Goal: Task Accomplishment & Management: Manage account settings

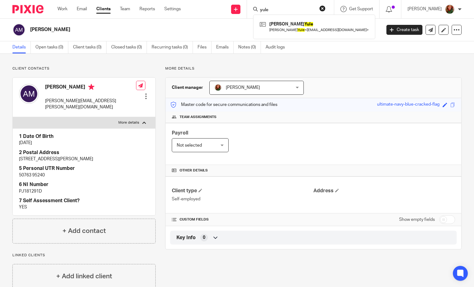
type input "yule"
click button "submit" at bounding box center [0, 0] width 0 height 0
click at [314, 30] on link at bounding box center [314, 27] width 112 height 14
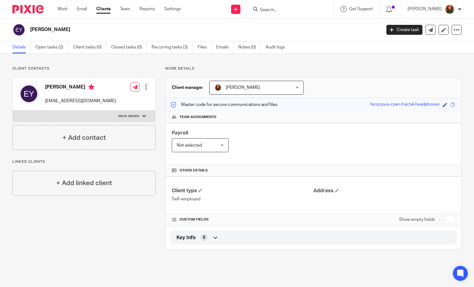
click at [143, 117] on div at bounding box center [144, 116] width 4 height 4
click at [13, 111] on input "More details" at bounding box center [12, 110] width 0 height 0
checkbox input "true"
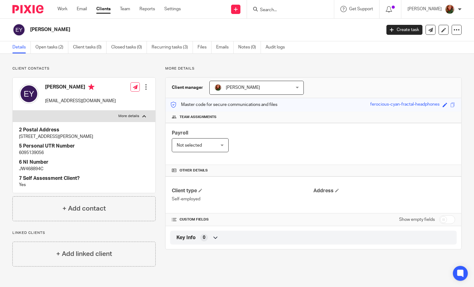
drag, startPoint x: 17, startPoint y: 137, endPoint x: 133, endPoint y: 139, distance: 115.9
click at [133, 139] on div "2 Postal Address 3 Brownsea Ave, Corfe Mullen, Wimborne BH21 END 5 Personal UTR…" at bounding box center [84, 157] width 143 height 71
copy p "3 Brownsea Ave, Corfe Mullen, Wimborne BH21 END"
click at [440, 9] on p "[PERSON_NAME]" at bounding box center [424, 9] width 34 height 6
click at [129, 10] on link "Team" at bounding box center [125, 9] width 10 height 6
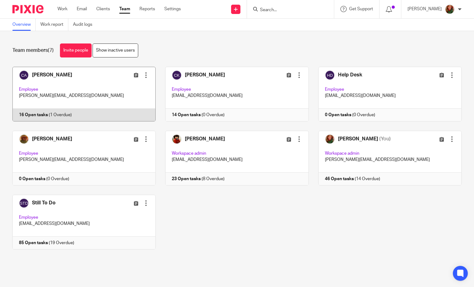
click at [93, 93] on link at bounding box center [79, 94] width 153 height 55
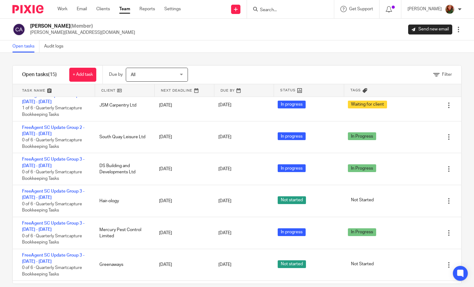
scroll to position [266, 0]
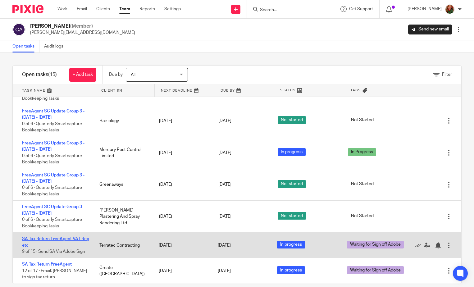
click at [49, 237] on link "SA Tax Return FreeAgent VAT Reg etc" at bounding box center [55, 242] width 67 height 11
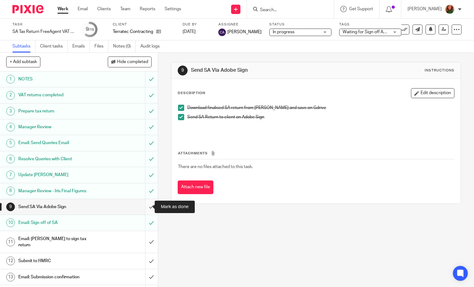
click at [145, 210] on input "submit" at bounding box center [79, 207] width 158 height 16
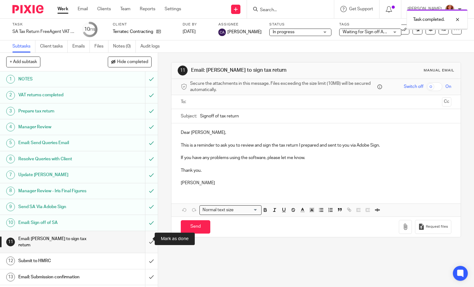
click at [145, 239] on input "submit" at bounding box center [79, 242] width 158 height 22
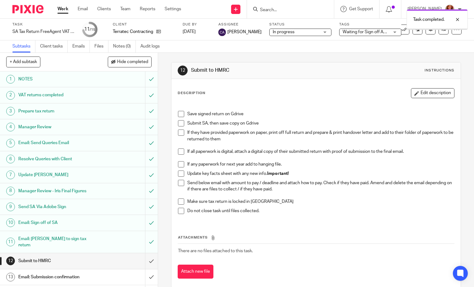
click at [180, 118] on li "Save signed return on Gdrive" at bounding box center [316, 115] width 276 height 9
click at [180, 117] on li "Save signed return on Gdrive" at bounding box center [316, 115] width 276 height 9
click at [179, 114] on span at bounding box center [181, 114] width 6 height 6
click at [372, 34] on div "Task completed. Subtask instruction updated." at bounding box center [352, 29] width 231 height 47
click at [456, 43] on div at bounding box center [452, 42] width 17 height 7
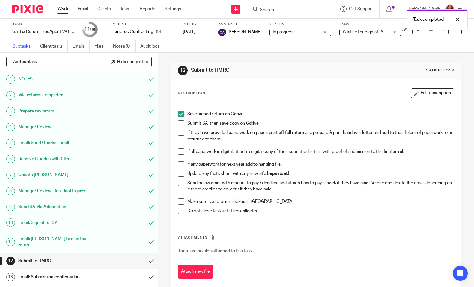
click at [390, 32] on div "Waiting for Sign off Adobe" at bounding box center [370, 32] width 62 height 7
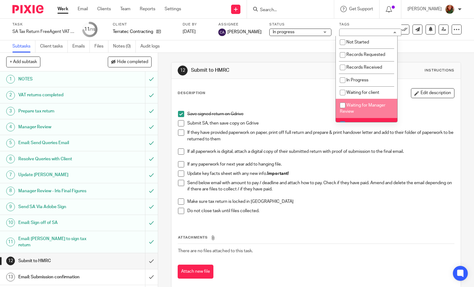
scroll to position [31, 0]
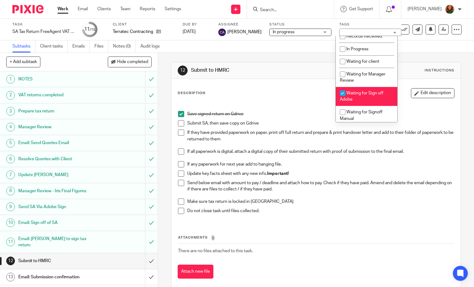
click at [369, 95] on span "Waiting for Sign off Adobe" at bounding box center [361, 96] width 43 height 11
checkbox input "false"
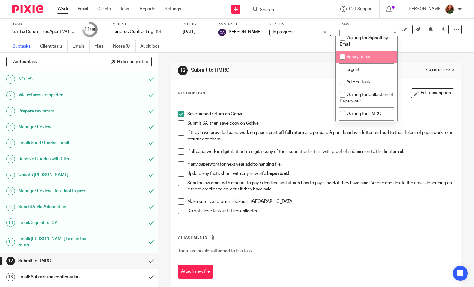
click at [369, 59] on li "Ready to file" at bounding box center [366, 57] width 61 height 13
checkbox input "true"
click at [293, 71] on h1 "Submit to HMRC" at bounding box center [260, 70] width 138 height 7
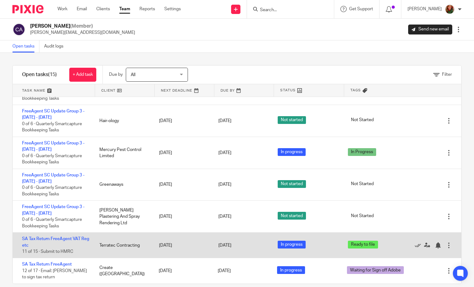
scroll to position [9, 0]
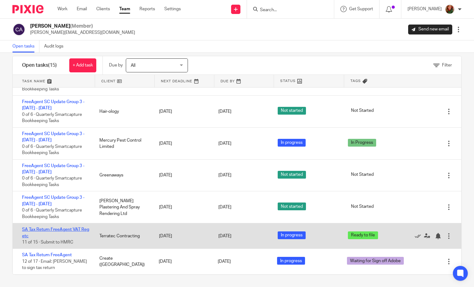
click at [58, 230] on link "SA Tax Return FreeAgent VAT Reg etc" at bounding box center [55, 232] width 67 height 11
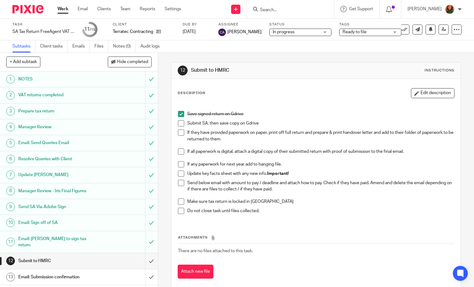
click at [56, 224] on h1 "Email: Sign off of SA" at bounding box center [58, 222] width 80 height 9
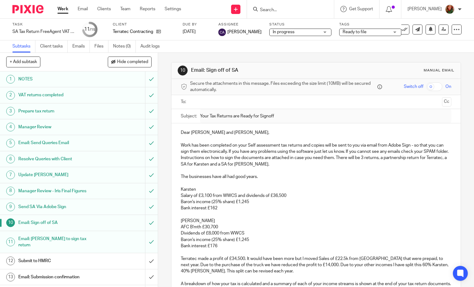
scroll to position [30, 0]
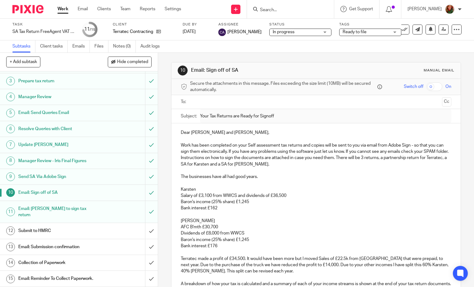
click at [57, 242] on h1 "Email: Submission confirmation" at bounding box center [58, 246] width 80 height 9
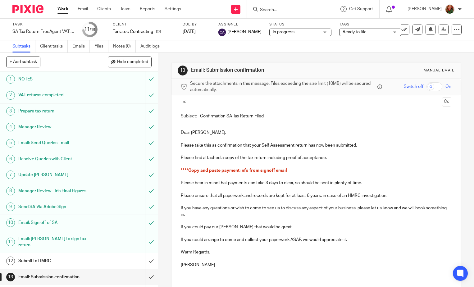
click at [261, 146] on p "Please take this as confirmation that your Self Assessment return has now been …" at bounding box center [316, 145] width 271 height 6
click at [353, 146] on p "Please take this as confirmation that your Partnership return and 2 Self Assess…" at bounding box center [316, 145] width 271 height 6
click at [364, 145] on p "Please take this as confirmation that your Partnership return and 2 Self Assess…" at bounding box center [316, 145] width 271 height 6
click at [265, 158] on p "Please find attached a copy of the tax return including proof of acceptance." at bounding box center [316, 158] width 271 height 6
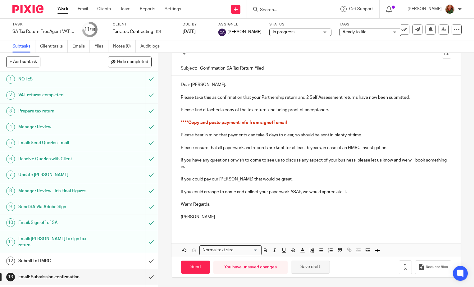
click at [318, 267] on button "Save draft" at bounding box center [310, 267] width 39 height 13
click at [39, 222] on h1 "Email: Sign off of SA" at bounding box center [58, 222] width 80 height 9
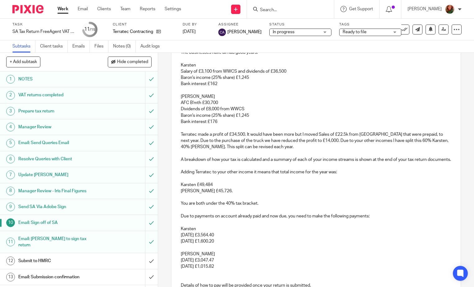
scroll to position [186, 0]
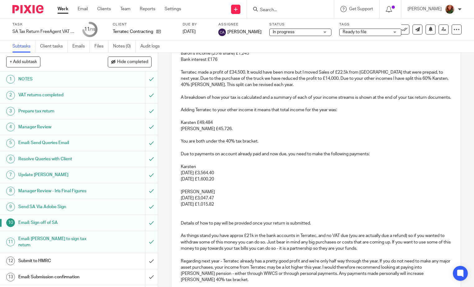
drag, startPoint x: 178, startPoint y: 160, endPoint x: 256, endPoint y: 211, distance: 93.3
click at [256, 211] on div "Dear [PERSON_NAME] and [PERSON_NAME], Work has been completed on your Self asse…" at bounding box center [315, 178] width 289 height 483
copy div "Due to payments on account already paid and now due, you need to make the follo…"
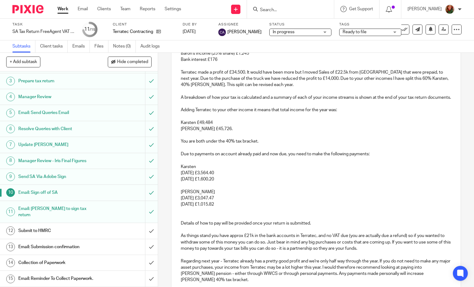
click at [55, 243] on h1 "Email: Submission confirmation" at bounding box center [58, 246] width 80 height 9
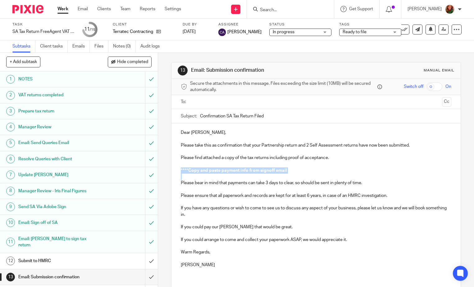
drag, startPoint x: 176, startPoint y: 173, endPoint x: 318, endPoint y: 175, distance: 142.3
click at [318, 175] on div "Dear Karsten, Please take this as confirmation that your Partnership return and…" at bounding box center [315, 201] width 289 height 156
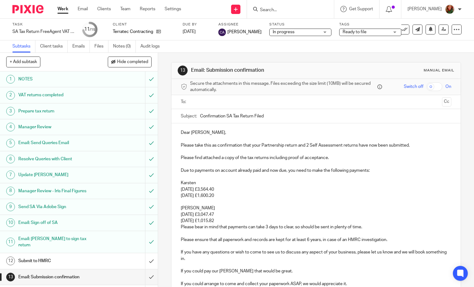
click at [253, 221] on p "31st July 2026 £1,015.82 Please bear in mind that payments can take 3 days to c…" at bounding box center [316, 224] width 271 height 13
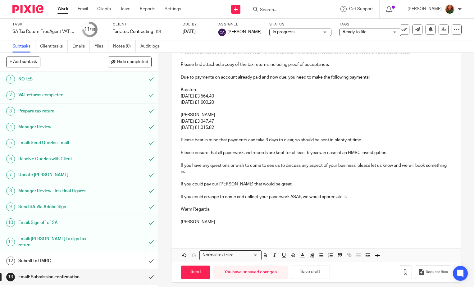
scroll to position [98, 0]
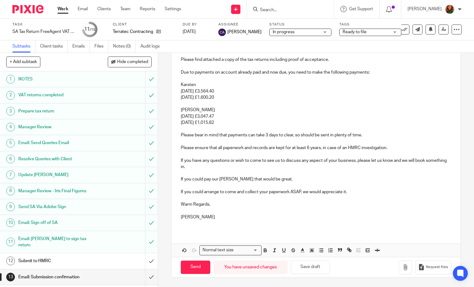
drag, startPoint x: 189, startPoint y: 217, endPoint x: 227, endPoint y: 217, distance: 38.2
click at [227, 217] on p "[PERSON_NAME]" at bounding box center [316, 217] width 271 height 6
click at [239, 217] on p "Sally" at bounding box center [316, 217] width 271 height 6
drag, startPoint x: 176, startPoint y: 190, endPoint x: 430, endPoint y: 196, distance: 254.7
click at [430, 196] on div "Dear Karsten, Please take this as confirmation that your Partnership return and…" at bounding box center [315, 128] width 289 height 206
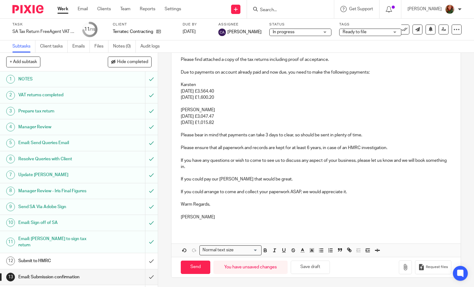
scroll to position [92, 0]
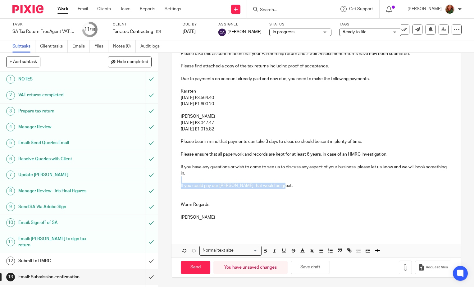
drag, startPoint x: 279, startPoint y: 184, endPoint x: 163, endPoint y: 182, distance: 115.6
click at [163, 182] on div "13 Email: Submission confirmation Manual email Secure the attachments in this m…" at bounding box center [316, 170] width 316 height 234
click at [186, 187] on p "If you could pay our bill ASAP that would be great." at bounding box center [316, 186] width 271 height 6
drag, startPoint x: 178, startPoint y: 186, endPoint x: 330, endPoint y: 191, distance: 152.0
click at [330, 191] on div "Dear Karsten, Please take this as confirmation that your Partnership return and…" at bounding box center [315, 132] width 289 height 200
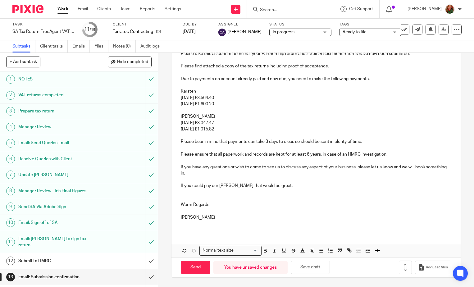
scroll to position [85, 0]
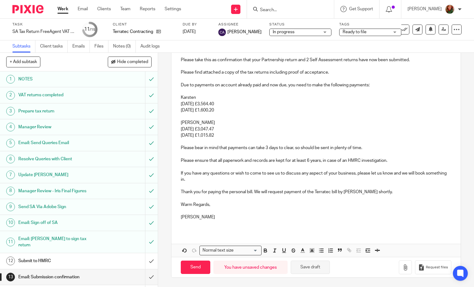
click at [308, 266] on button "Save draft" at bounding box center [310, 267] width 39 height 13
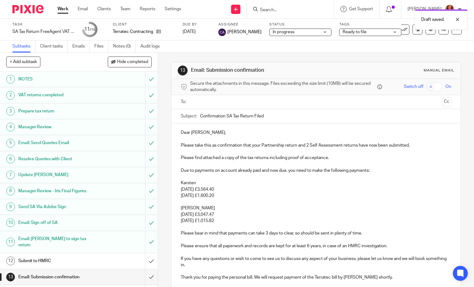
click at [249, 102] on input "text" at bounding box center [315, 101] width 247 height 7
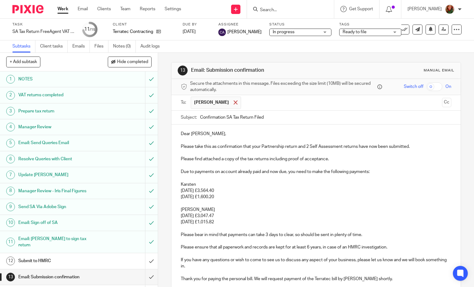
click at [234, 101] on span at bounding box center [236, 102] width 4 height 4
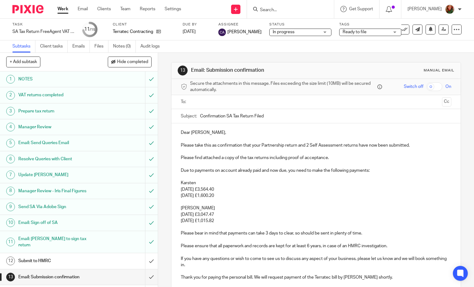
click at [234, 101] on input "text" at bounding box center [315, 101] width 247 height 7
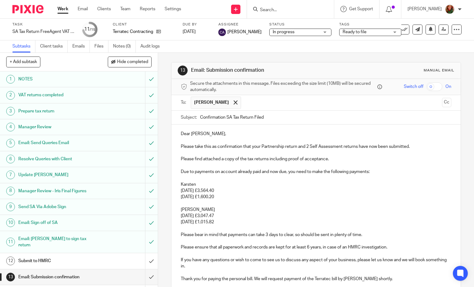
click at [293, 178] on p at bounding box center [316, 178] width 271 height 6
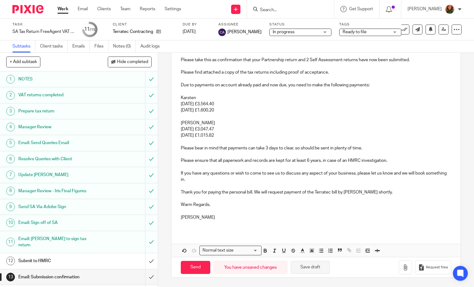
click at [303, 268] on button "Save draft" at bounding box center [310, 267] width 39 height 13
click at [367, 149] on div "Dear Karsten, Please take this as confirmation that your Partnership return and…" at bounding box center [315, 134] width 289 height 193
click at [303, 267] on button "Save draft" at bounding box center [310, 267] width 39 height 13
click at [64, 11] on link "Work" at bounding box center [62, 9] width 11 height 6
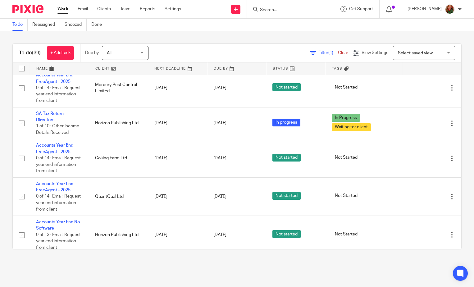
scroll to position [963, 0]
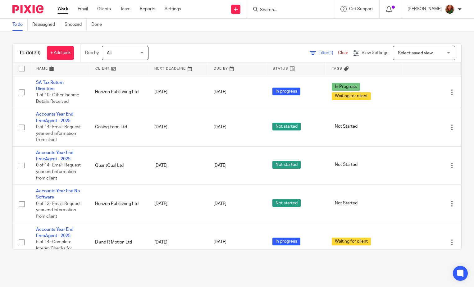
click at [417, 53] on span "Select saved view" at bounding box center [415, 53] width 35 height 4
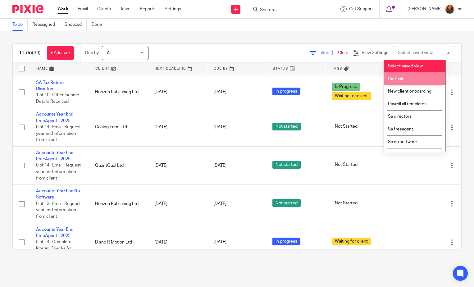
click at [409, 81] on li "Cis tasks" at bounding box center [414, 78] width 61 height 13
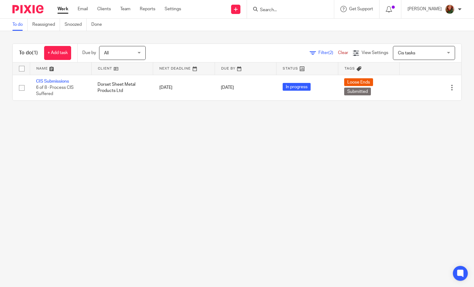
click at [409, 51] on span "Cis tasks" at bounding box center [420, 52] width 45 height 13
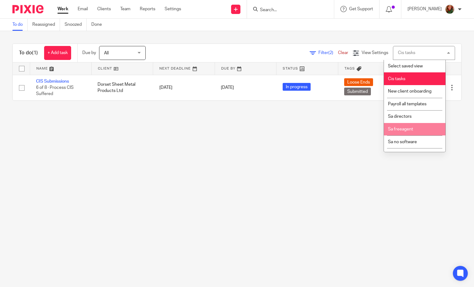
scroll to position [21, 0]
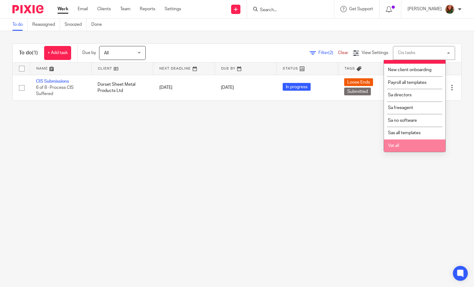
click at [401, 146] on li "Vat all" at bounding box center [414, 145] width 61 height 13
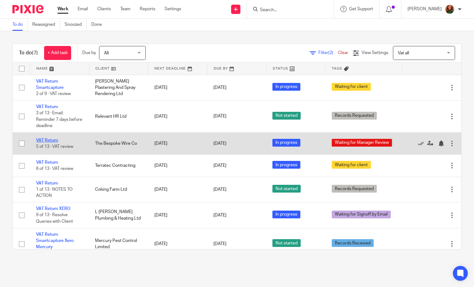
click at [41, 140] on link "VAT Return" at bounding box center [47, 140] width 22 height 4
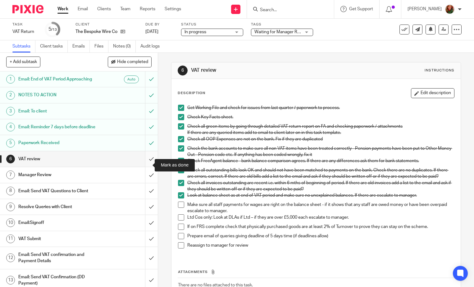
click at [145, 166] on input "submit" at bounding box center [79, 159] width 158 height 16
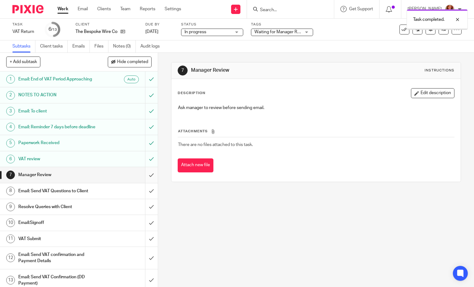
click at [144, 181] on input "submit" at bounding box center [79, 175] width 158 height 16
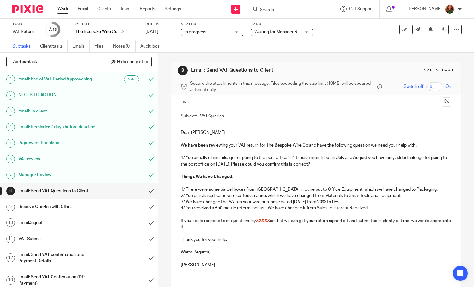
drag, startPoint x: 348, startPoint y: 202, endPoint x: 180, endPoint y: 201, distance: 168.7
click at [181, 201] on p "3/ We have changed the VAT on your wire purchase dated [DATE] from 20% to 0%." at bounding box center [316, 202] width 271 height 6
click at [182, 201] on p "3/ We have changed the VAT on your wire purchase dated [DATE] from 20% to 0%." at bounding box center [316, 202] width 271 height 6
click at [183, 201] on p "3/ We have changed the VAT on your wire purchase dated [DATE] from 20% to 0%." at bounding box center [316, 202] width 271 height 6
drag, startPoint x: 184, startPoint y: 201, endPoint x: 353, endPoint y: 202, distance: 169.0
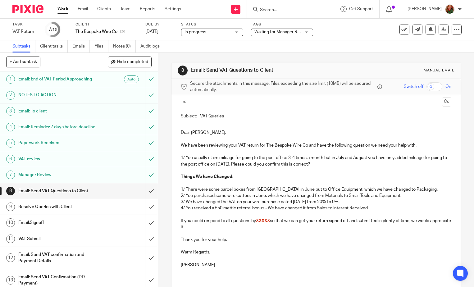
click at [353, 202] on p "3/ We have changed the VAT on your wire purchase dated 25/07/25 from 20% to 0%." at bounding box center [316, 202] width 271 height 6
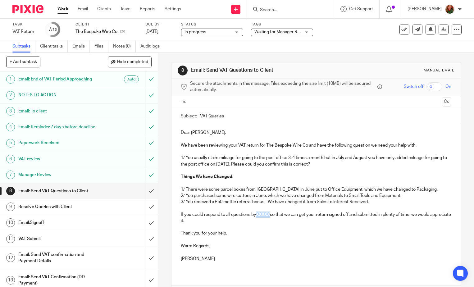
drag, startPoint x: 257, startPoint y: 214, endPoint x: 271, endPoint y: 214, distance: 14.0
click at [270, 214] on span "XXXXX" at bounding box center [263, 214] width 14 height 4
click at [277, 215] on p "If you could respond to all questions by Tuesday 3 so that we can get your retu…" at bounding box center [316, 218] width 271 height 13
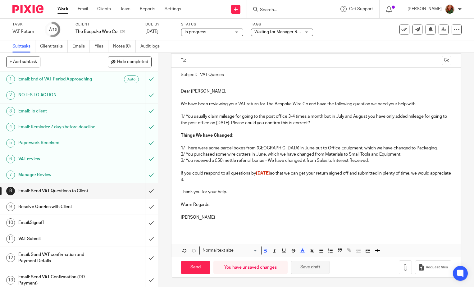
click at [303, 272] on button "Save draft" at bounding box center [310, 267] width 39 height 13
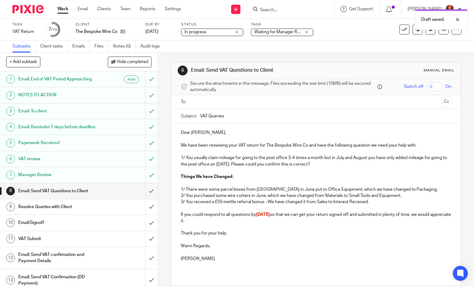
click at [223, 100] on input "text" at bounding box center [315, 101] width 247 height 7
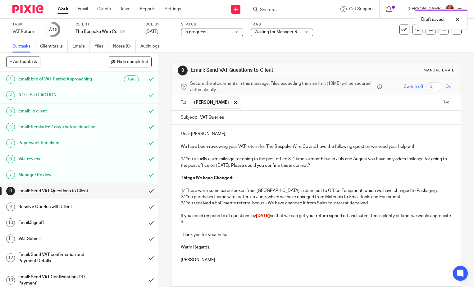
scroll to position [43, 0]
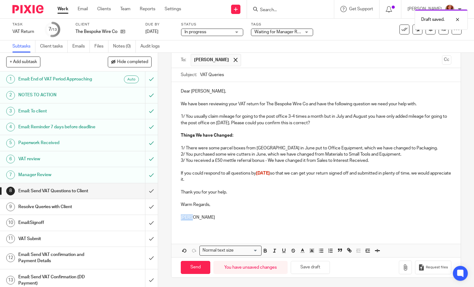
drag, startPoint x: 196, startPoint y: 218, endPoint x: 169, endPoint y: 216, distance: 27.4
click at [169, 216] on div "8 Email: Send VAT Questions to Client Manual email Secure the attachments in th…" at bounding box center [316, 170] width 316 height 234
click at [308, 271] on button "Save draft" at bounding box center [310, 267] width 39 height 13
click at [186, 269] on input "Send" at bounding box center [196, 267] width 30 height 13
type input "Sent"
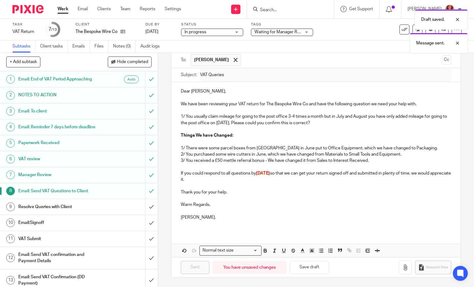
click at [293, 30] on div "Draft saved. Message sent." at bounding box center [352, 29] width 231 height 47
click at [308, 33] on div "Draft saved. Message sent." at bounding box center [352, 29] width 231 height 47
click at [304, 32] on div "Waiting for Manager Review" at bounding box center [282, 32] width 62 height 7
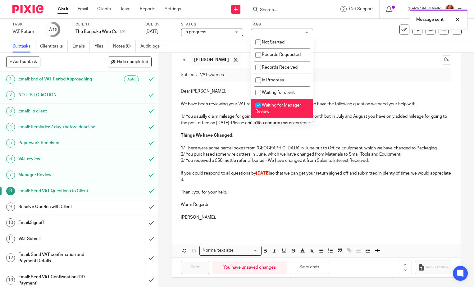
click at [273, 108] on li "Waiting for Manager Review" at bounding box center [281, 108] width 61 height 19
checkbox input "false"
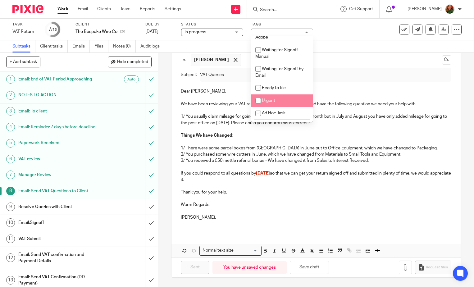
scroll to position [31, 0]
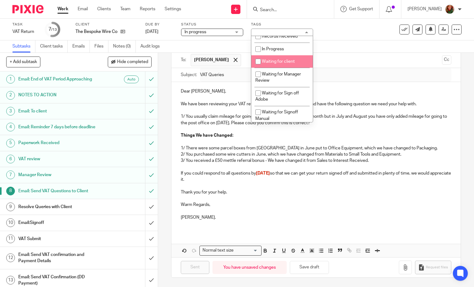
click at [278, 61] on span "Waiting for client" at bounding box center [278, 61] width 33 height 4
click at [286, 61] on span "Waiting for client" at bounding box center [278, 61] width 33 height 4
checkbox input "true"
click at [350, 60] on input "text" at bounding box center [341, 60] width 195 height 12
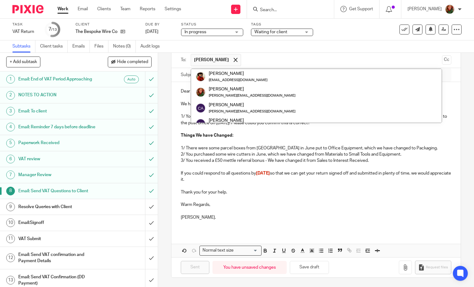
scroll to position [56, 0]
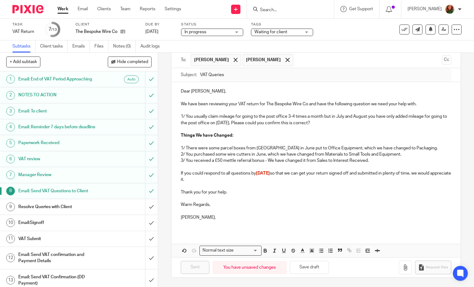
click at [393, 147] on p "1/ There were some parcel boxes from Ebay in June put to Office Equipment, whic…" at bounding box center [316, 148] width 271 height 6
click at [285, 58] on span at bounding box center [287, 60] width 4 height 4
click at [303, 196] on p at bounding box center [316, 198] width 271 height 6
click at [311, 265] on button "Save draft" at bounding box center [309, 267] width 39 height 13
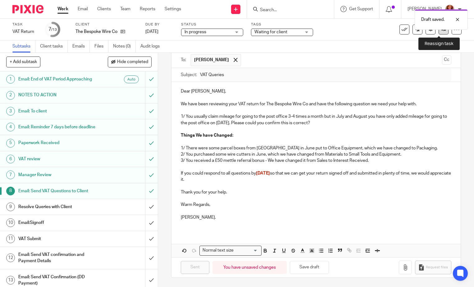
click at [439, 33] on link at bounding box center [444, 30] width 10 height 10
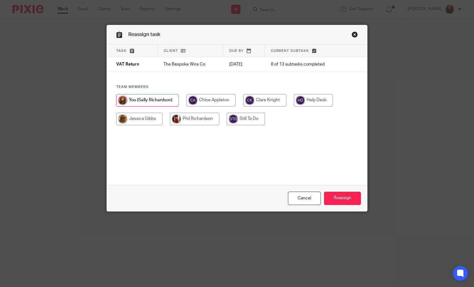
click at [207, 99] on input "radio" at bounding box center [210, 100] width 49 height 12
radio input "true"
click at [337, 201] on input "Reassign" at bounding box center [342, 198] width 37 height 13
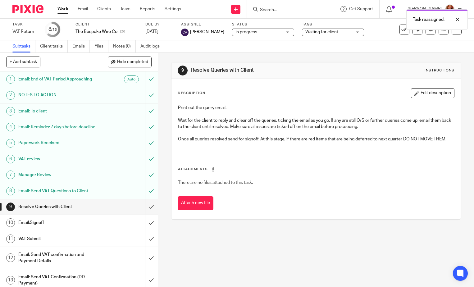
click at [63, 10] on link "Work" at bounding box center [62, 9] width 11 height 6
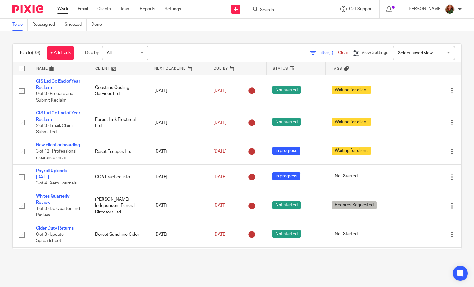
click at [422, 52] on span "Select saved view" at bounding box center [415, 53] width 35 height 4
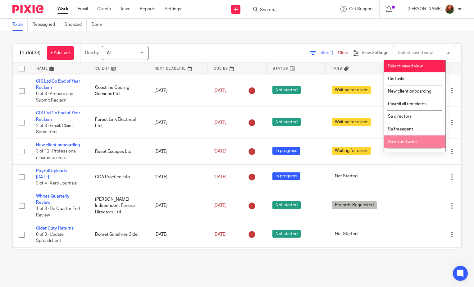
scroll to position [21, 0]
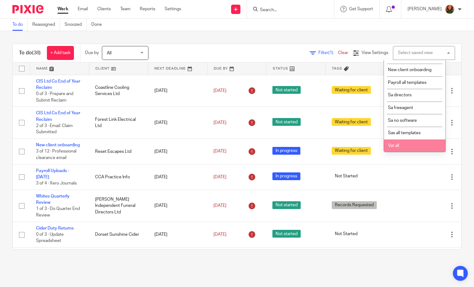
click at [410, 145] on li "Vat all" at bounding box center [414, 145] width 61 height 13
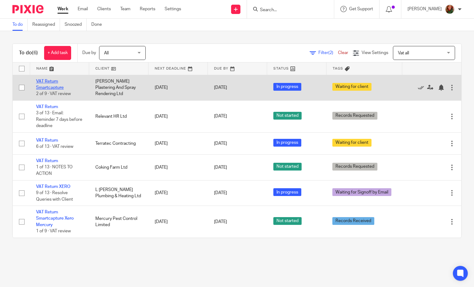
click at [48, 81] on link "VAT Return Smartcapture" at bounding box center [50, 84] width 28 height 11
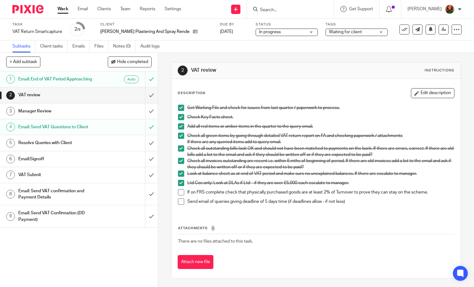
click at [73, 126] on h1 "Email: Send VAT Questions to Client" at bounding box center [58, 126] width 80 height 9
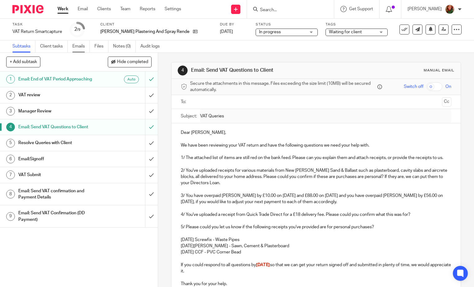
click at [81, 48] on link "Emails" at bounding box center [80, 46] width 17 height 12
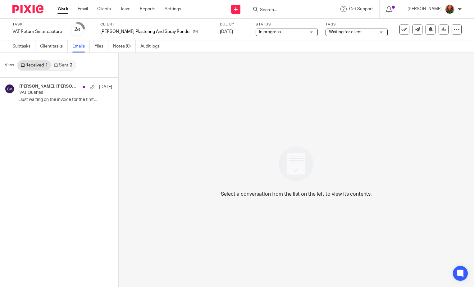
click at [37, 66] on link "Received 1" at bounding box center [34, 65] width 33 height 10
click at [57, 99] on p "Just waiting on the invoice for the first..." at bounding box center [56, 99] width 74 height 5
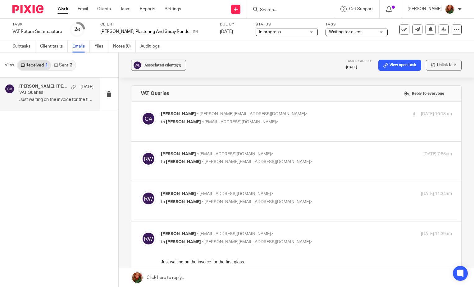
click at [367, 120] on div "[PERSON_NAME] <[PERSON_NAME][EMAIL_ADDRESS][DOMAIN_NAME]> to [PERSON_NAME] <[EM…" at bounding box center [306, 119] width 291 height 16
checkbox input "true"
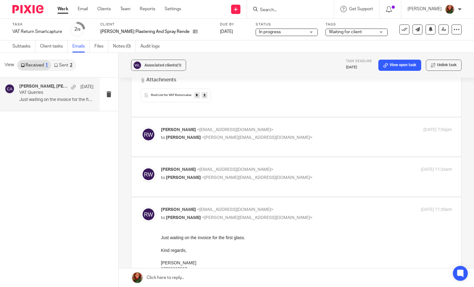
scroll to position [311, 0]
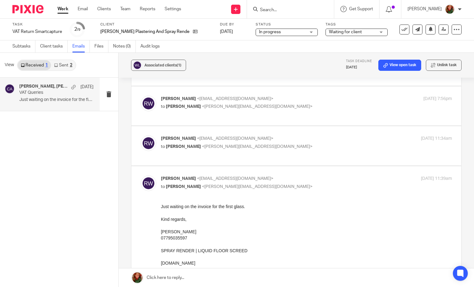
click at [330, 116] on div "[PERSON_NAME] <[EMAIL_ADDRESS][DOMAIN_NAME]> to [PERSON_NAME] <[PERSON_NAME][EM…" at bounding box center [297, 106] width 312 height 21
click at [293, 113] on div "[PERSON_NAME] <[EMAIL_ADDRESS][DOMAIN_NAME]> to [PERSON_NAME] <[PERSON_NAME][EM…" at bounding box center [297, 106] width 312 height 21
click at [267, 106] on p "to [PERSON_NAME] <[PERSON_NAME][EMAIL_ADDRESS][DOMAIN_NAME]>" at bounding box center [258, 106] width 194 height 7
checkbox input "true"
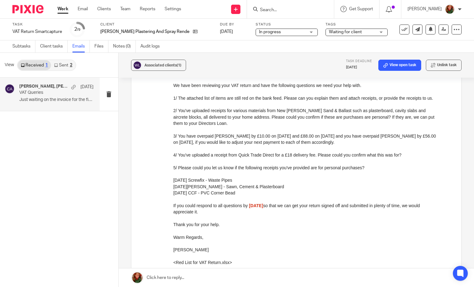
scroll to position [683, 0]
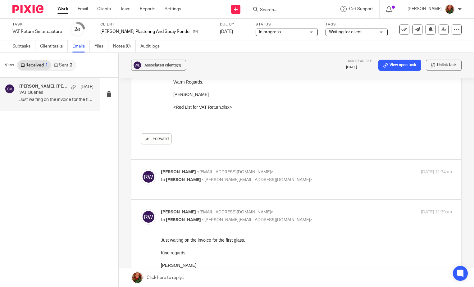
click at [279, 183] on p "to [PERSON_NAME] <[PERSON_NAME][EMAIL_ADDRESS][DOMAIN_NAME]>" at bounding box center [258, 180] width 194 height 7
checkbox input "true"
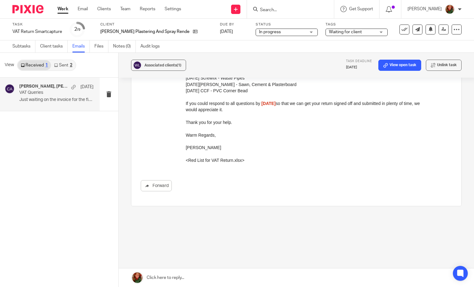
scroll to position [1351, 0]
